Goal: Information Seeking & Learning: Understand process/instructions

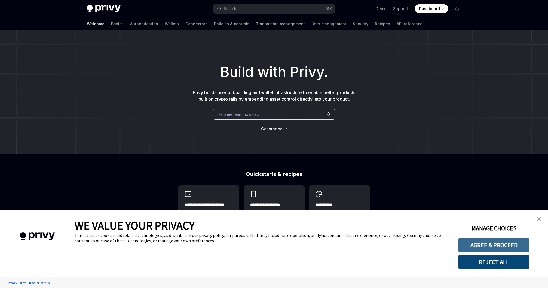
click at [486, 248] on button "AGREE & PROCEED" at bounding box center [493, 245] width 71 height 14
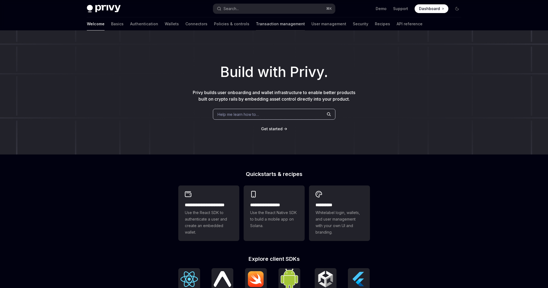
click at [256, 25] on link "Transaction management" at bounding box center [280, 23] width 49 height 13
type textarea "*"
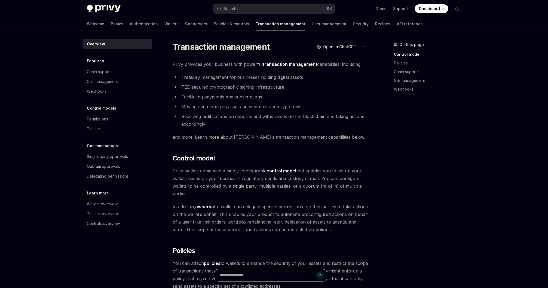
click at [251, 275] on input "text" at bounding box center [268, 275] width 96 height 12
type input "*"
type input "**********"
type textarea "*"
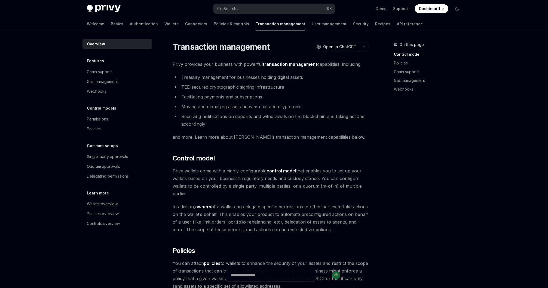
scroll to position [0, 0]
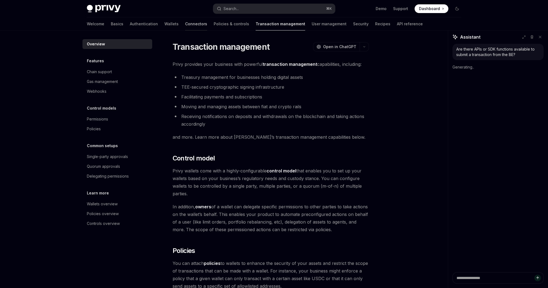
click at [185, 27] on link "Connectors" at bounding box center [196, 23] width 22 height 13
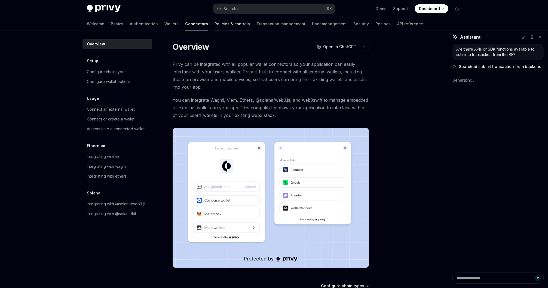
click at [214, 24] on link "Policies & controls" at bounding box center [231, 23] width 35 height 13
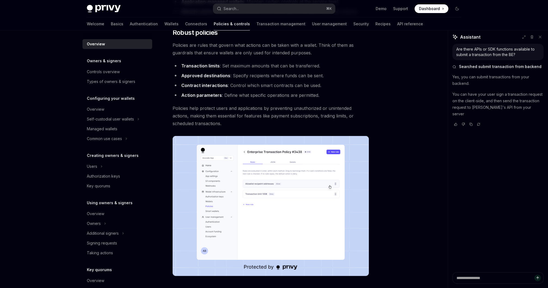
scroll to position [217, 0]
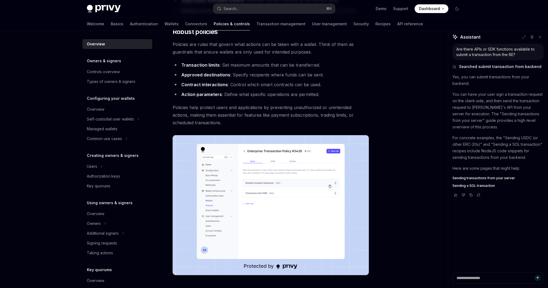
click at [478, 178] on span "Sending transactions from your server" at bounding box center [483, 178] width 63 height 4
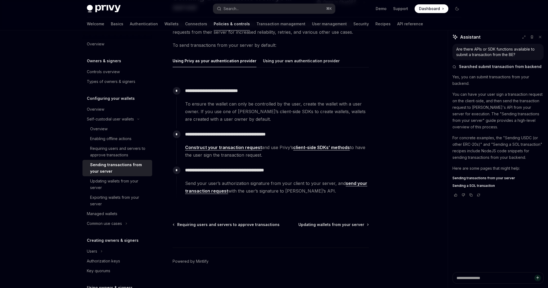
scroll to position [64, 0]
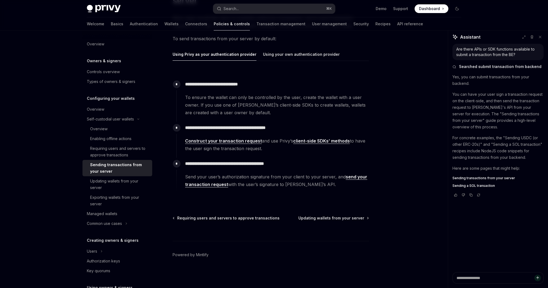
click at [356, 176] on link "send your transaction request" at bounding box center [276, 180] width 182 height 13
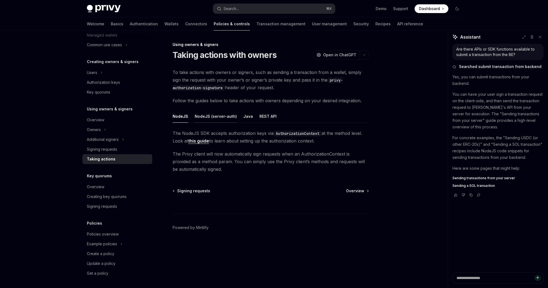
click at [200, 114] on button "NodeJS (server-auth)" at bounding box center [215, 116] width 42 height 13
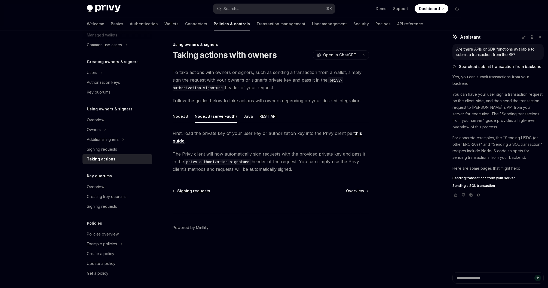
click at [179, 143] on link "this guide" at bounding box center [266, 137] width 189 height 13
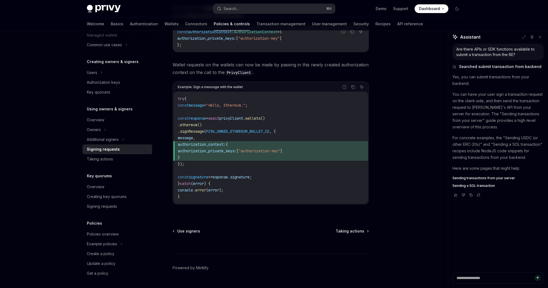
scroll to position [233, 0]
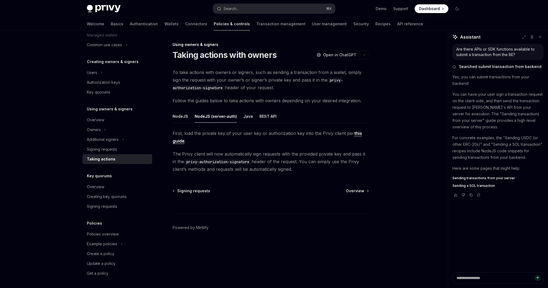
click at [268, 151] on span "The Privy client will now automatically sign requests with the provided private…" at bounding box center [270, 161] width 196 height 23
click at [256, 30] on div at bounding box center [280, 30] width 49 height 1
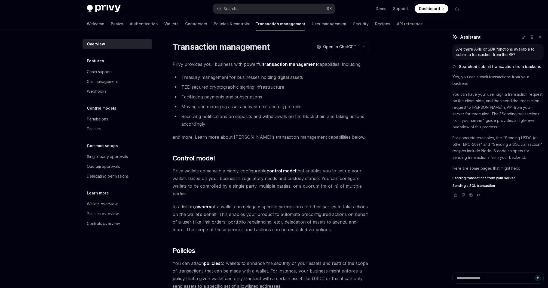
click at [210, 87] on li "TEE-secured cryptographic signing infrastructure" at bounding box center [270, 87] width 196 height 8
click at [193, 88] on li "TEE-secured cryptographic signing infrastructure" at bounding box center [270, 87] width 196 height 8
drag, startPoint x: 193, startPoint y: 88, endPoint x: 183, endPoint y: 88, distance: 9.5
click at [183, 88] on li "TEE-secured cryptographic signing infrastructure" at bounding box center [270, 87] width 196 height 8
click at [184, 79] on li "Treasury management for businesses holding digital assets" at bounding box center [270, 77] width 196 height 8
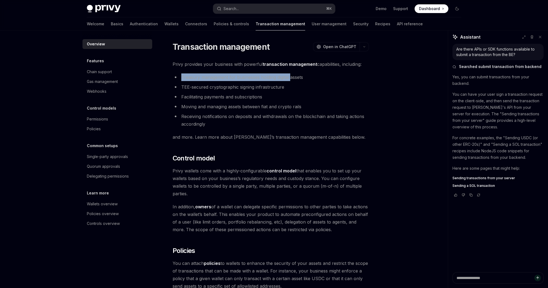
drag, startPoint x: 184, startPoint y: 79, endPoint x: 288, endPoint y: 79, distance: 104.2
click at [289, 78] on li "Treasury management for businesses holding digital assets" at bounding box center [270, 77] width 196 height 8
click at [295, 78] on li "Treasury management for businesses holding digital assets" at bounding box center [270, 77] width 196 height 8
drag, startPoint x: 295, startPoint y: 78, endPoint x: 186, endPoint y: 79, distance: 109.6
click at [186, 79] on li "Treasury management for businesses holding digital assets" at bounding box center [270, 77] width 196 height 8
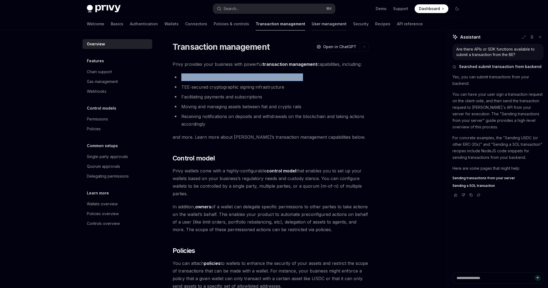
click at [311, 28] on link "User management" at bounding box center [328, 23] width 35 height 13
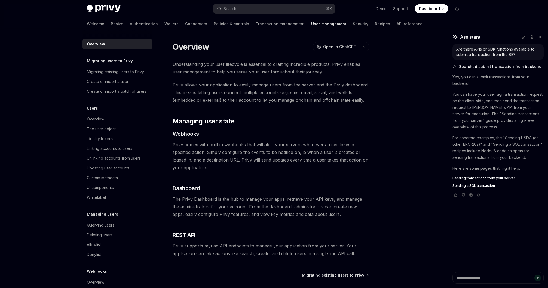
click at [318, 24] on div "Welcome Basics Authentication Wallets Connectors Policies & controls Transactio…" at bounding box center [254, 23] width 335 height 13
click at [353, 24] on link "Security" at bounding box center [361, 23] width 16 height 13
type textarea "*"
